Goal: Information Seeking & Learning: Learn about a topic

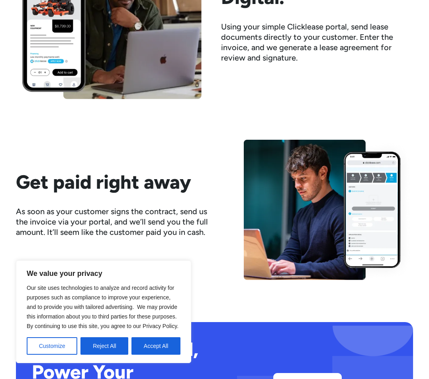
scroll to position [995, 0]
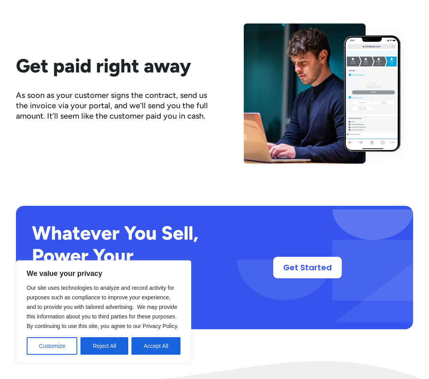
drag, startPoint x: 52, startPoint y: 347, endPoint x: 131, endPoint y: 323, distance: 82.6
click at [53, 347] on button "Customize" at bounding box center [52, 346] width 51 height 18
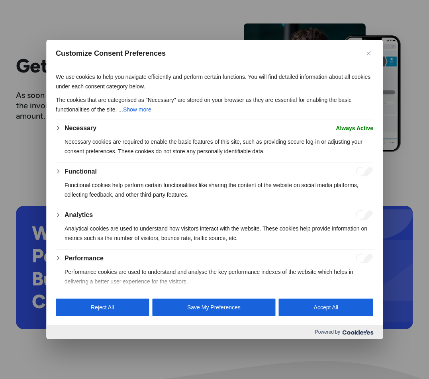
drag, startPoint x: 366, startPoint y: 51, endPoint x: 368, endPoint y: 111, distance: 59.7
click at [367, 51] on img "Close" at bounding box center [368, 53] width 4 height 4
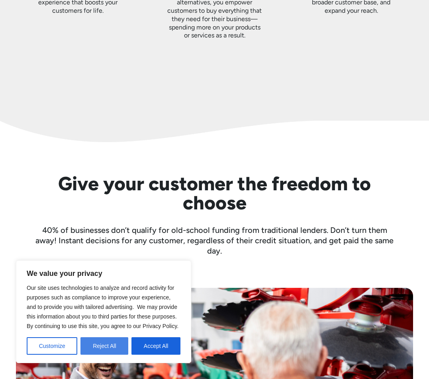
click at [113, 348] on button "Reject All" at bounding box center [104, 346] width 48 height 18
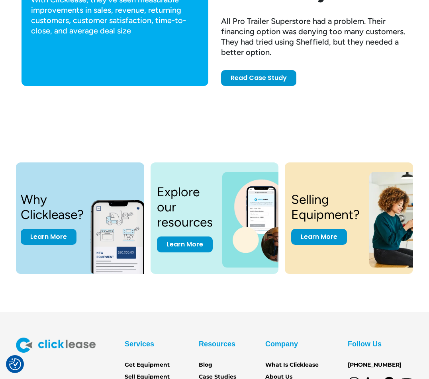
scroll to position [2398, 0]
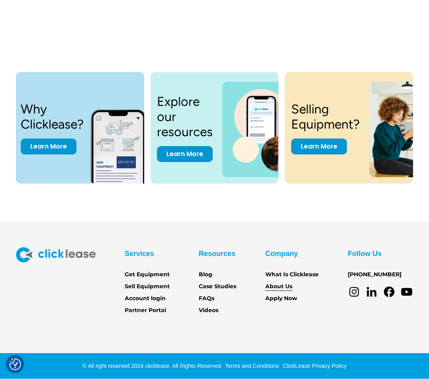
click at [273, 286] on link "About Us" at bounding box center [278, 286] width 27 height 9
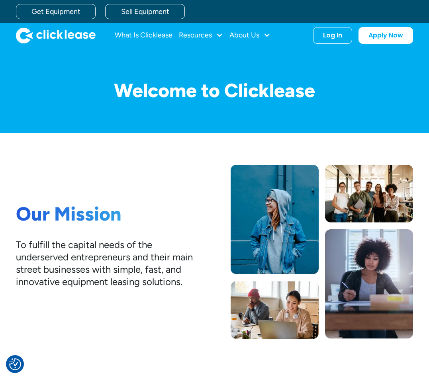
click at [238, 26] on div "What Is Clicklease Resources Blog Case Studies Videos FAQs About Us About Us Ca…" at bounding box center [214, 35] width 397 height 25
click at [245, 35] on div "About Us" at bounding box center [244, 35] width 30 height 0
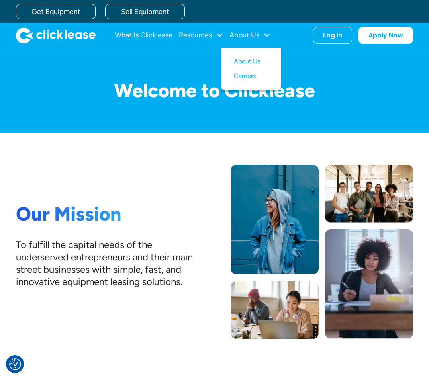
click at [173, 161] on div "Our Mission To fulfill the capital needs of the underserved entrepreneurs and t…" at bounding box center [214, 252] width 397 height 238
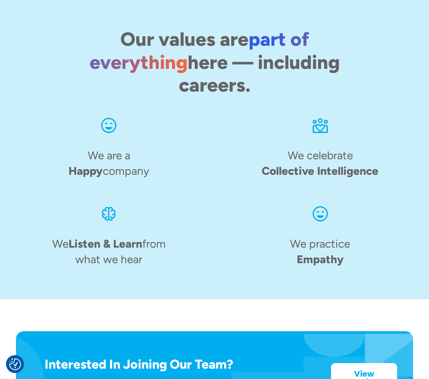
scroll to position [881, 0]
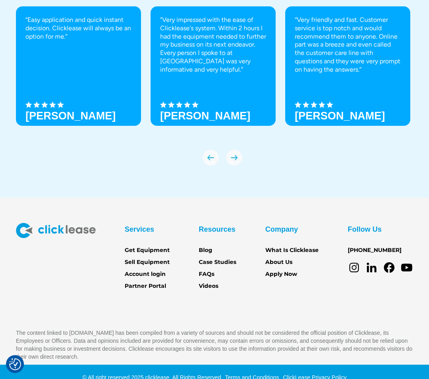
scroll to position [2657, 0]
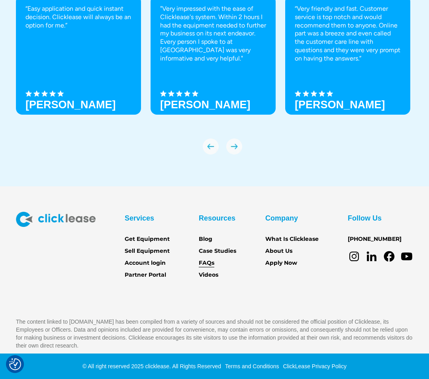
click at [212, 262] on link "FAQs" at bounding box center [207, 263] width 16 height 9
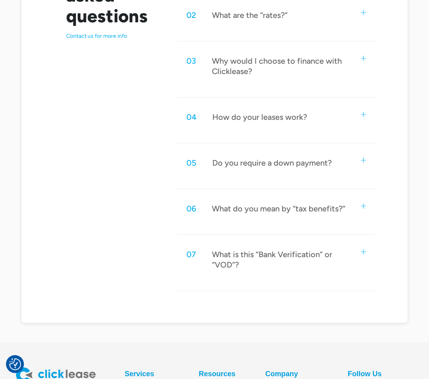
scroll to position [358, 0]
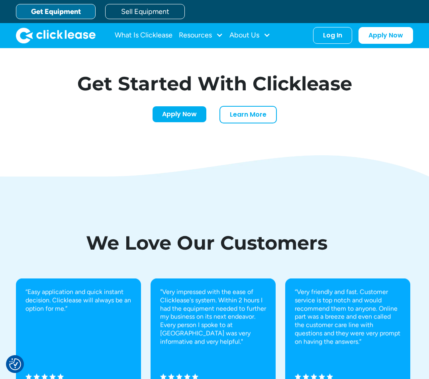
scroll to position [2299, 0]
